Goal: Transaction & Acquisition: Purchase product/service

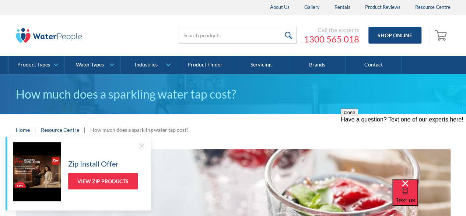
click at [143, 146] on div at bounding box center [141, 145] width 7 height 7
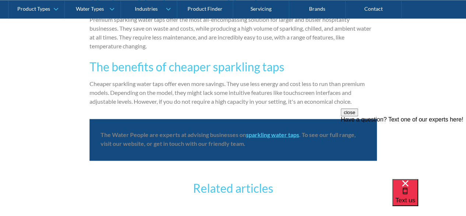
scroll to position [2028, 0]
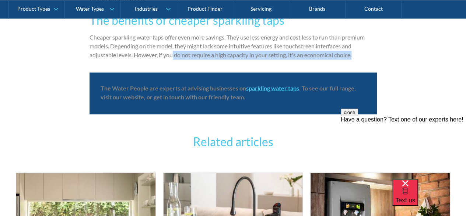
drag, startPoint x: 174, startPoint y: 54, endPoint x: 364, endPoint y: 56, distance: 189.9
click at [364, 56] on p "Cheaper sparkling water taps offer even more savings. They use less energy and …" at bounding box center [234, 46] width 288 height 27
click at [267, 87] on strong "sparkling water taps" at bounding box center [272, 87] width 53 height 7
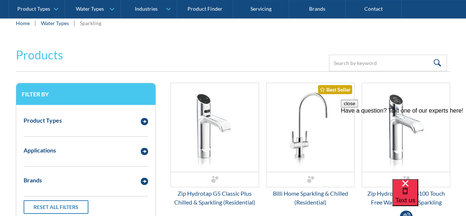
scroll to position [156, 0]
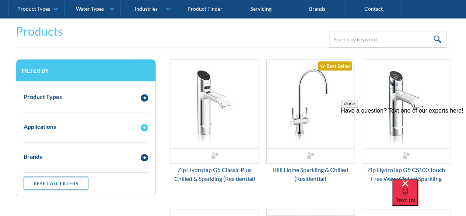
click at [144, 128] on img "Email Form 3" at bounding box center [144, 127] width 7 height 7
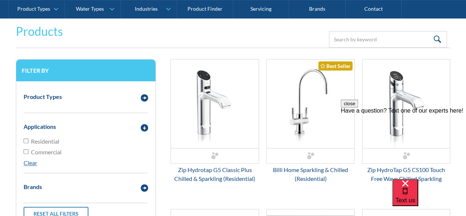
click at [22, 140] on div "Product Types Filtered Water Taps Sensor/Hands Free Taps Water Coolers Drinking…" at bounding box center [86, 153] width 140 height 145
click at [25, 140] on input "Residential" at bounding box center [26, 140] width 5 height 5
checkbox input "true"
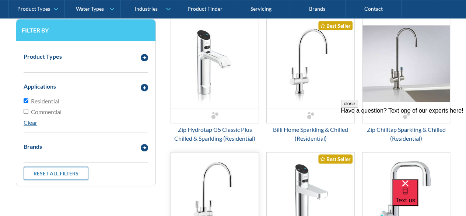
scroll to position [208, 0]
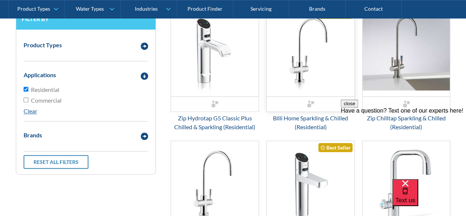
click at [305, 74] on img "Email Form 3" at bounding box center [311, 52] width 88 height 89
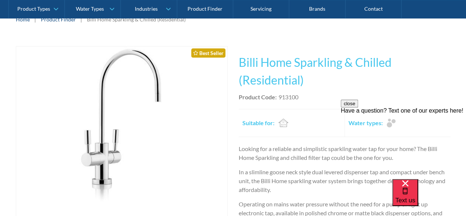
scroll to position [111, 0]
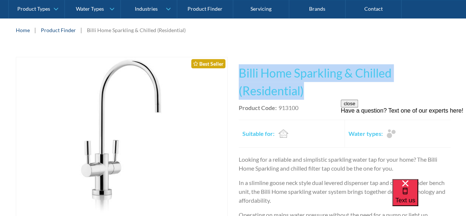
drag, startPoint x: 321, startPoint y: 94, endPoint x: 228, endPoint y: 75, distance: 94.7
click at [228, 75] on div "Play video Fits Most Brands Best Seller No items found. This tap design is incl…" at bounding box center [233, 181] width 435 height 249
copy div "No items found. This tap design is included in our standard range tap options w…"
